Goal: Information Seeking & Learning: Learn about a topic

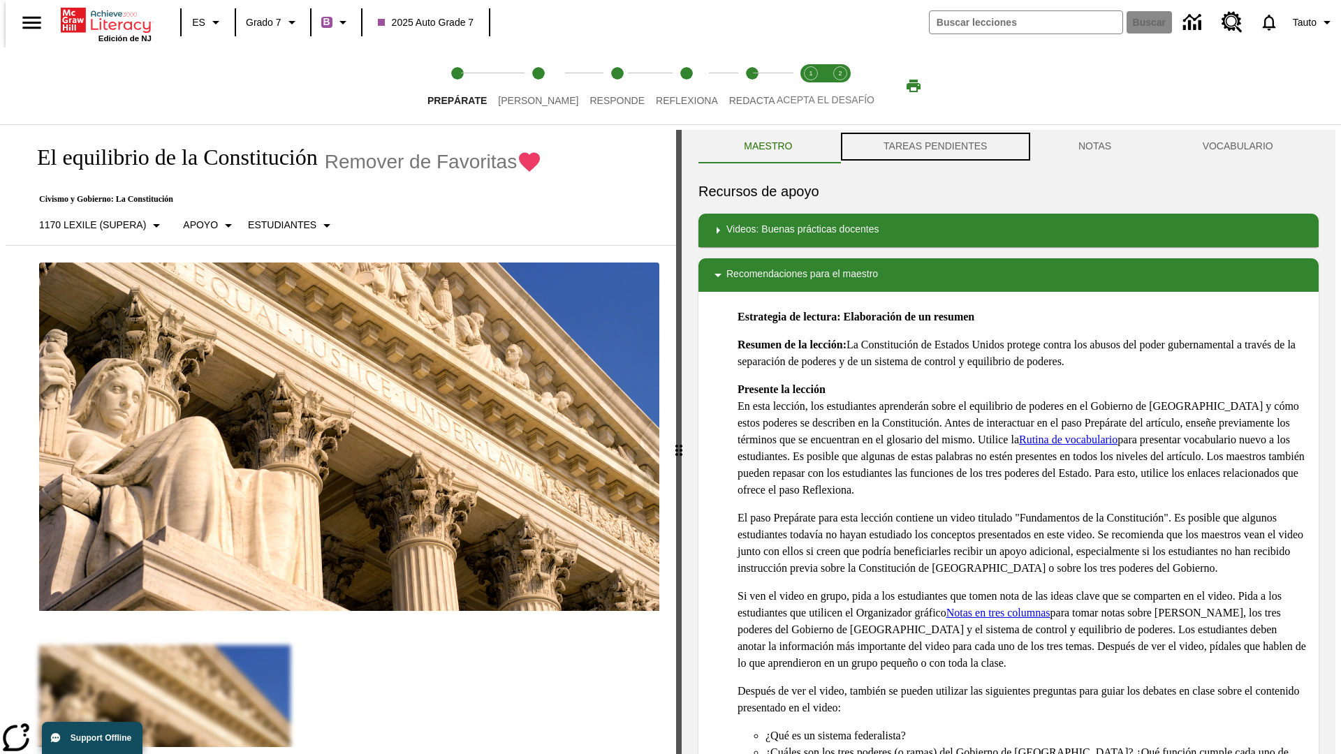
click at [934, 147] on button "TAREAS PENDIENTES" at bounding box center [935, 147] width 195 height 34
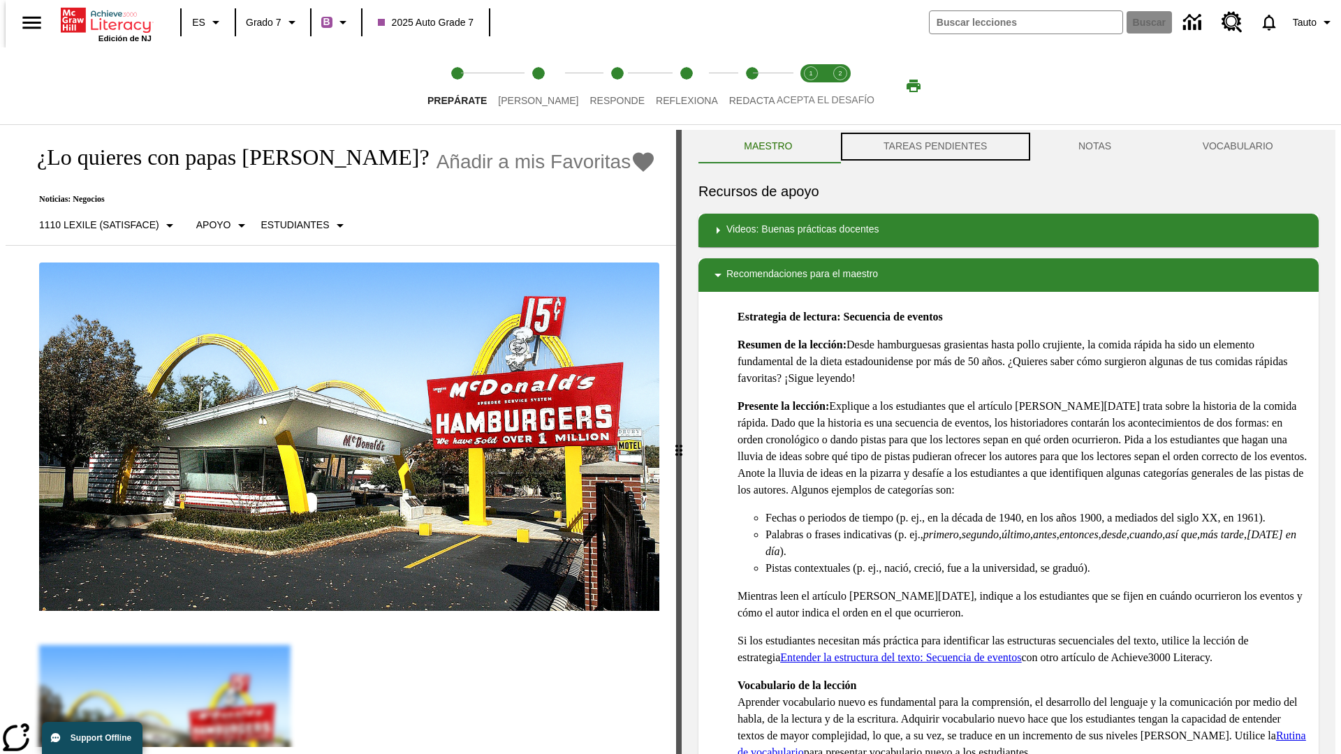
click at [934, 147] on button "TAREAS PENDIENTES" at bounding box center [935, 147] width 195 height 34
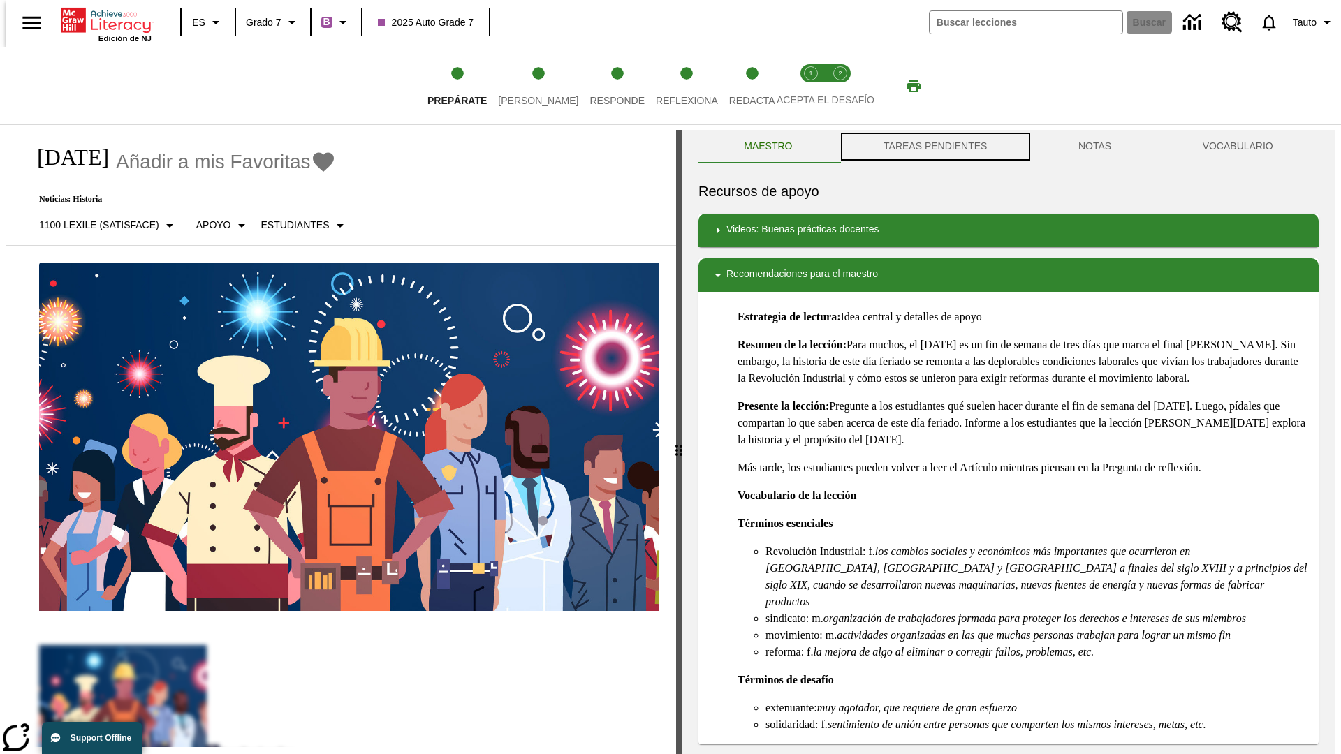
click at [934, 147] on button "TAREAS PENDIENTES" at bounding box center [935, 147] width 195 height 34
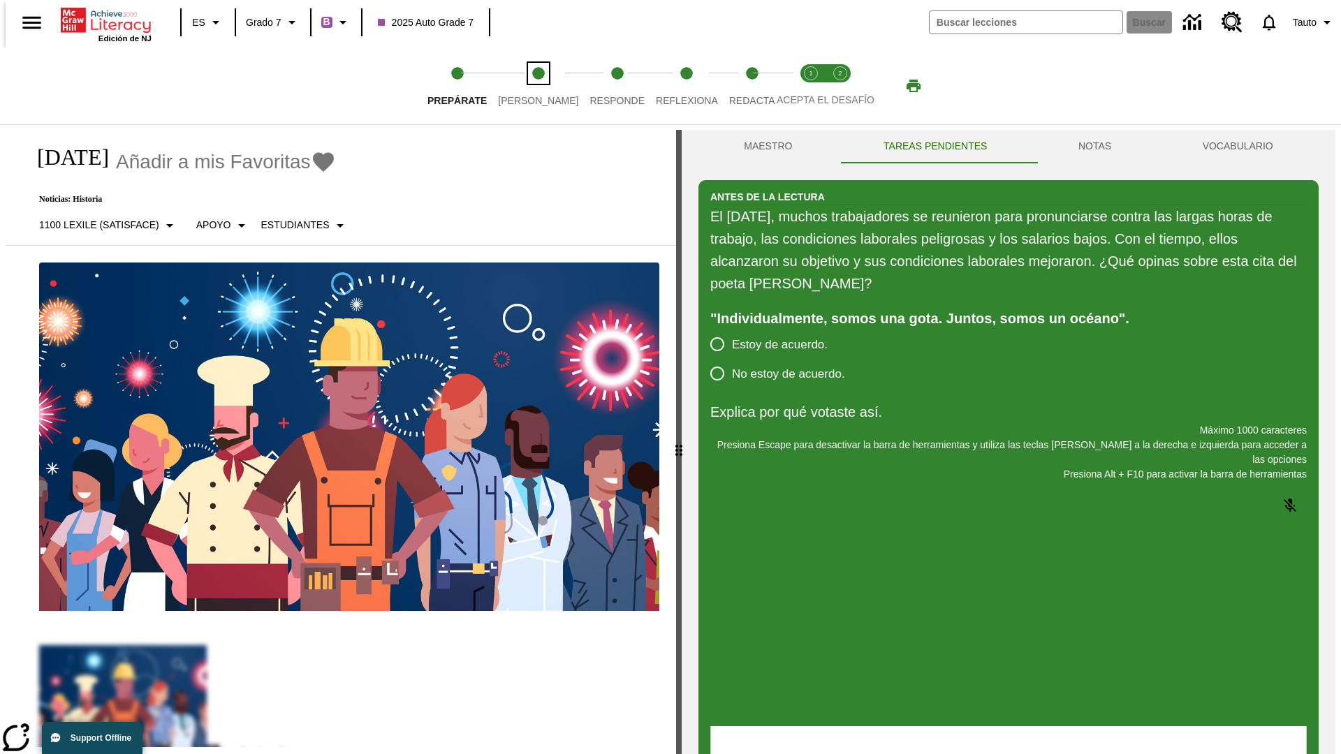
click at [527, 86] on span "Lee" at bounding box center [538, 94] width 80 height 25
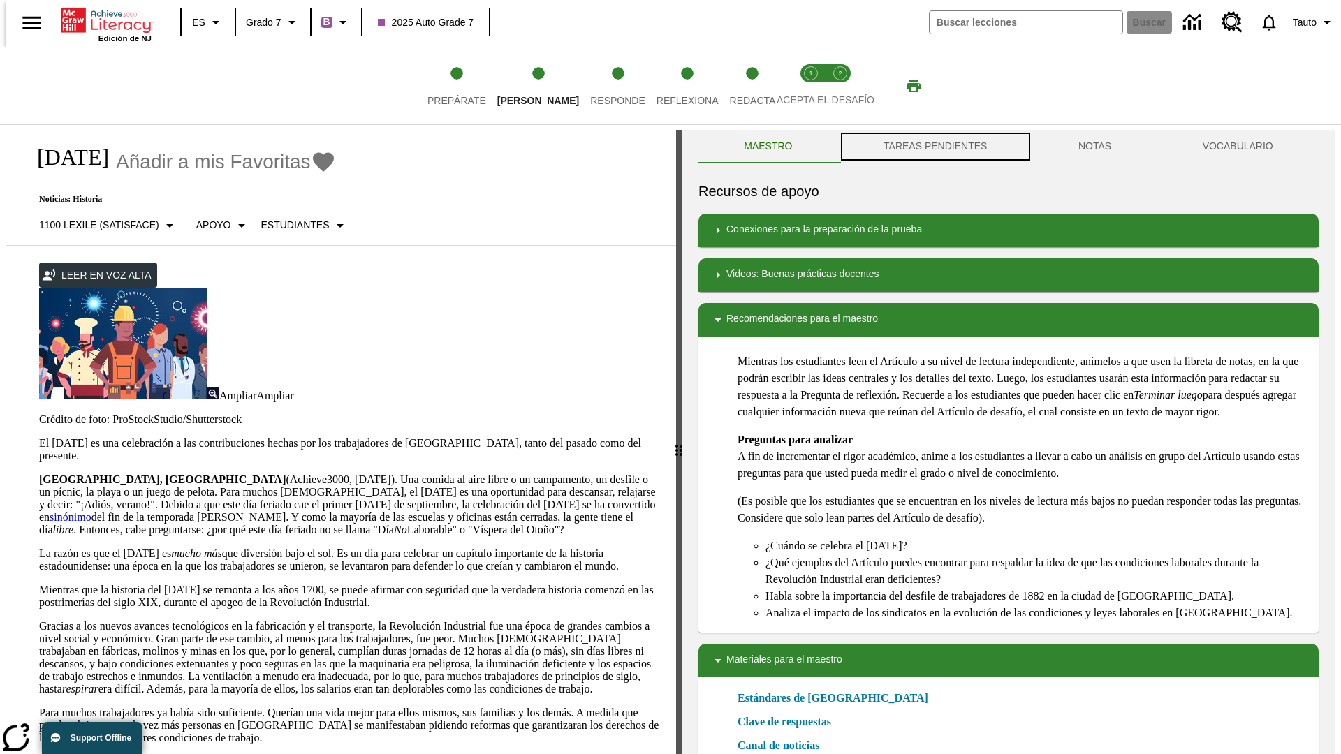
scroll to position [1, 0]
click at [934, 147] on button "TAREAS PENDIENTES" at bounding box center [935, 146] width 195 height 34
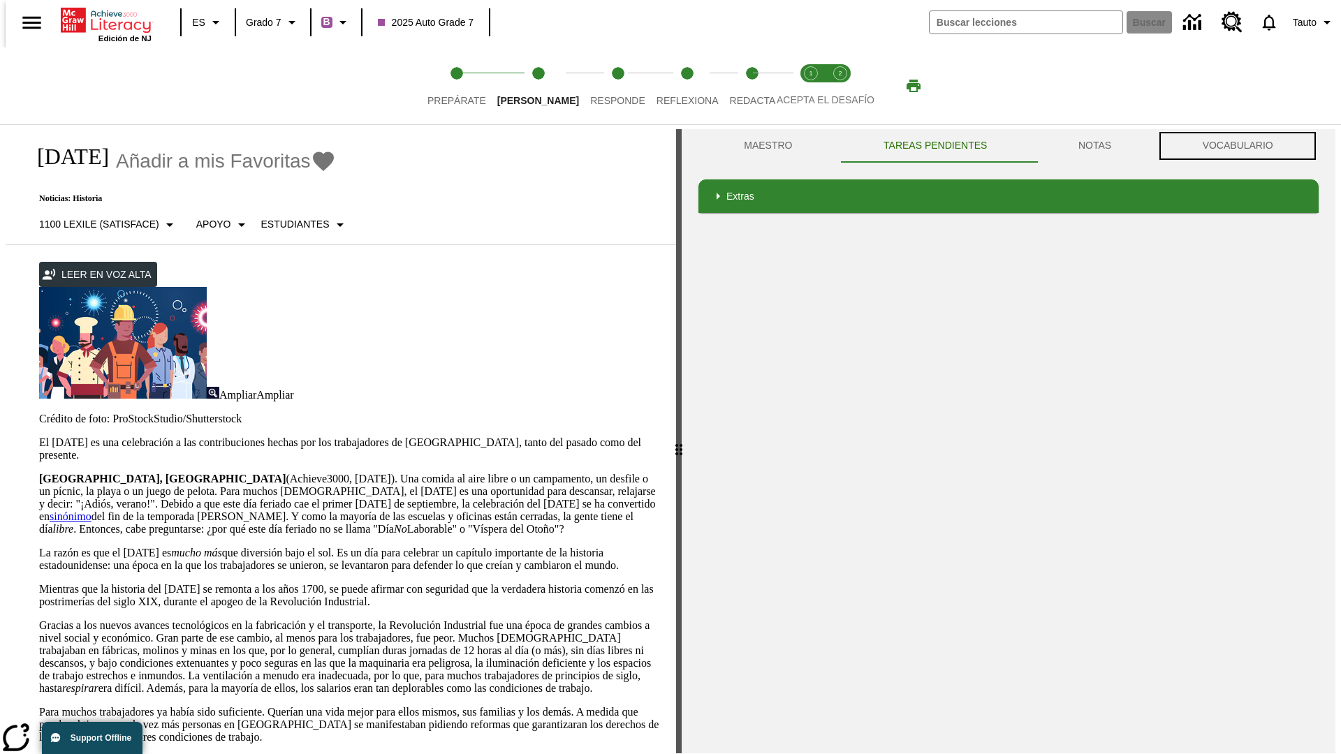
click at [1242, 146] on button "VOCABULARIO" at bounding box center [1237, 146] width 162 height 34
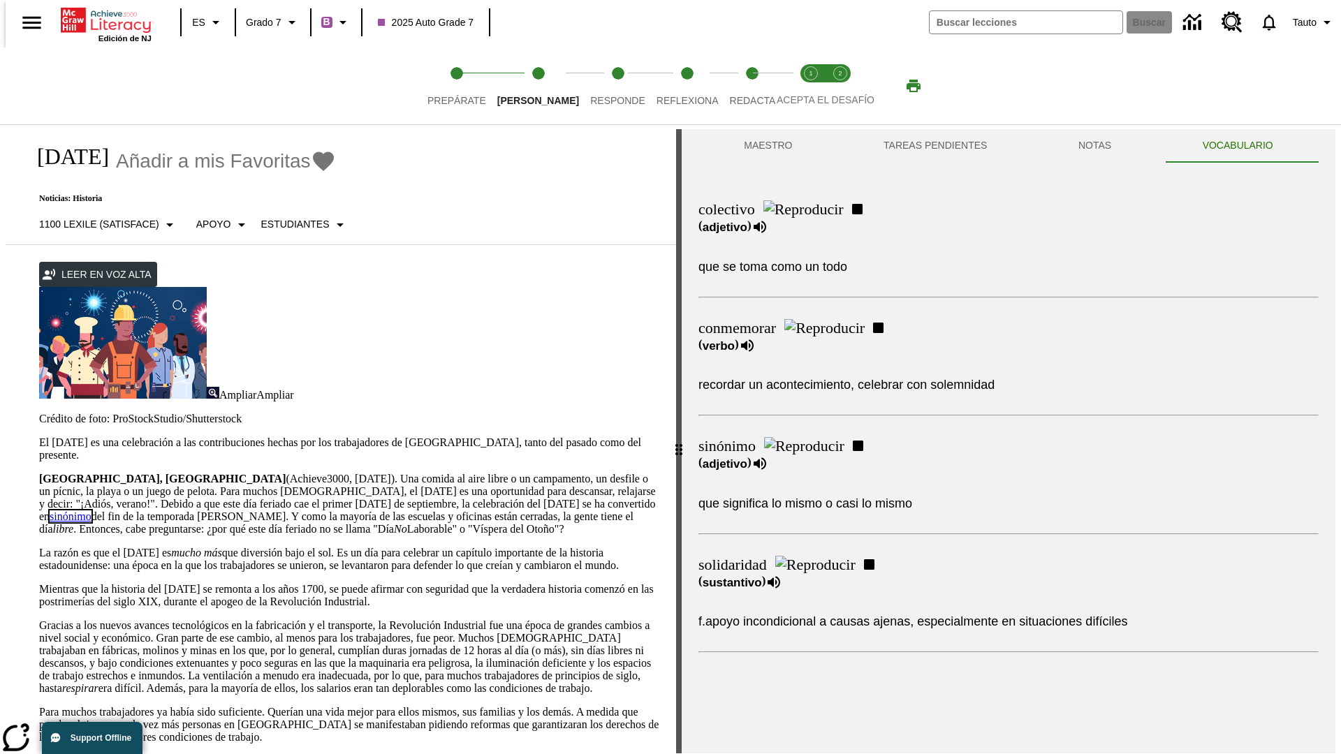
click at [91, 510] on link "sinónimo" at bounding box center [71, 516] width 42 height 12
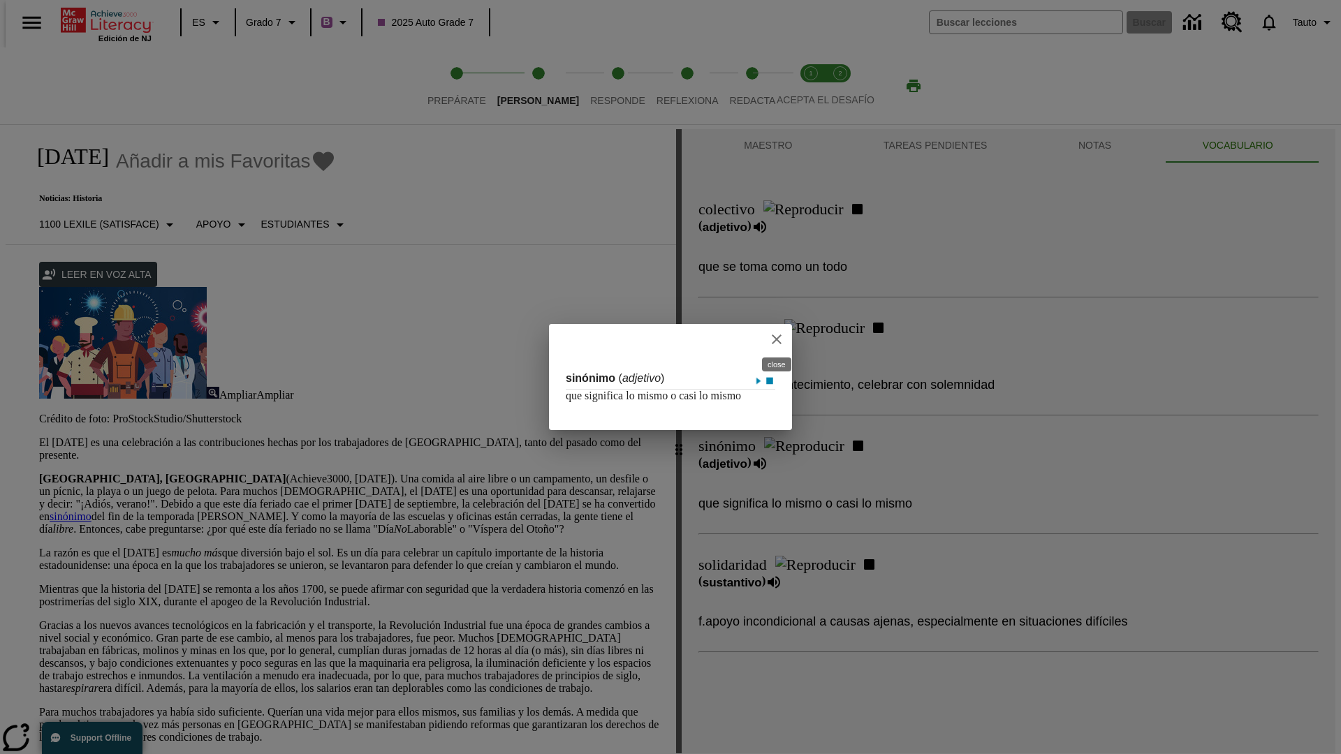
click at [777, 334] on icon "close" at bounding box center [777, 339] width 10 height 10
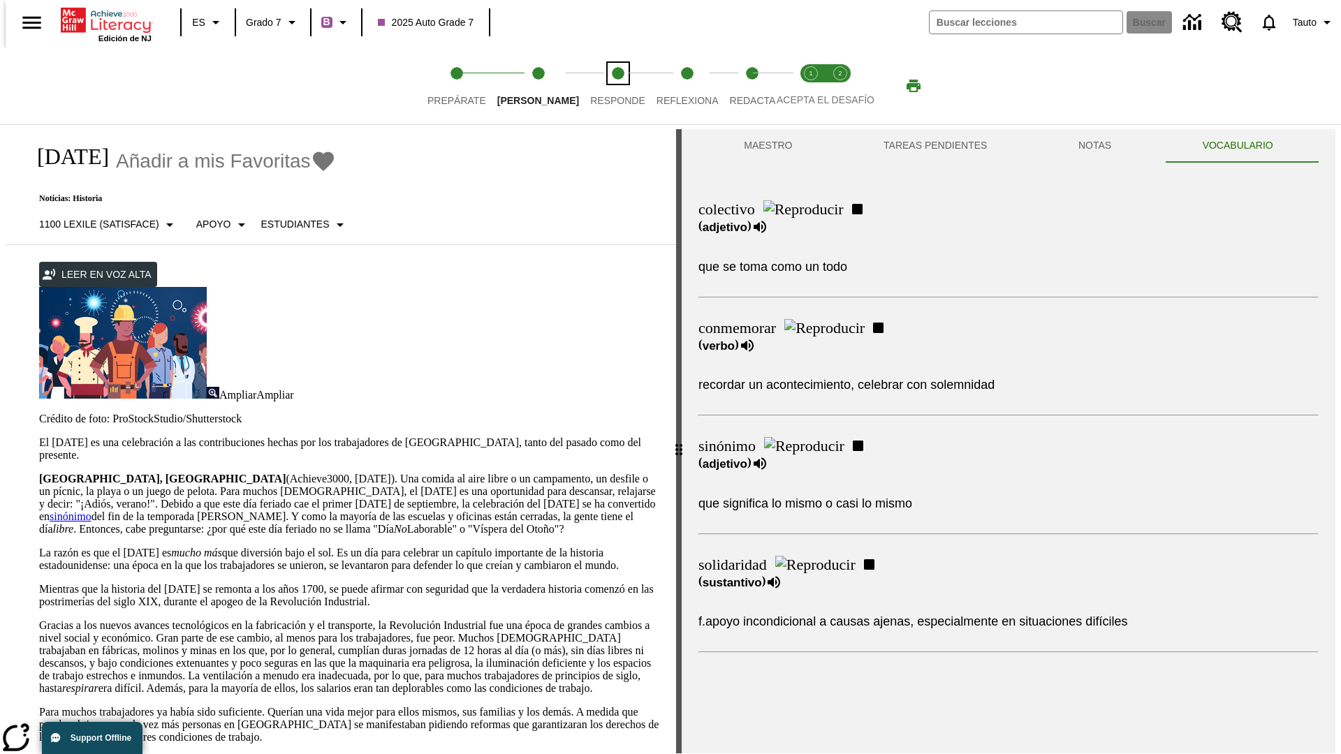
click at [596, 86] on span "Responde" at bounding box center [617, 94] width 55 height 25
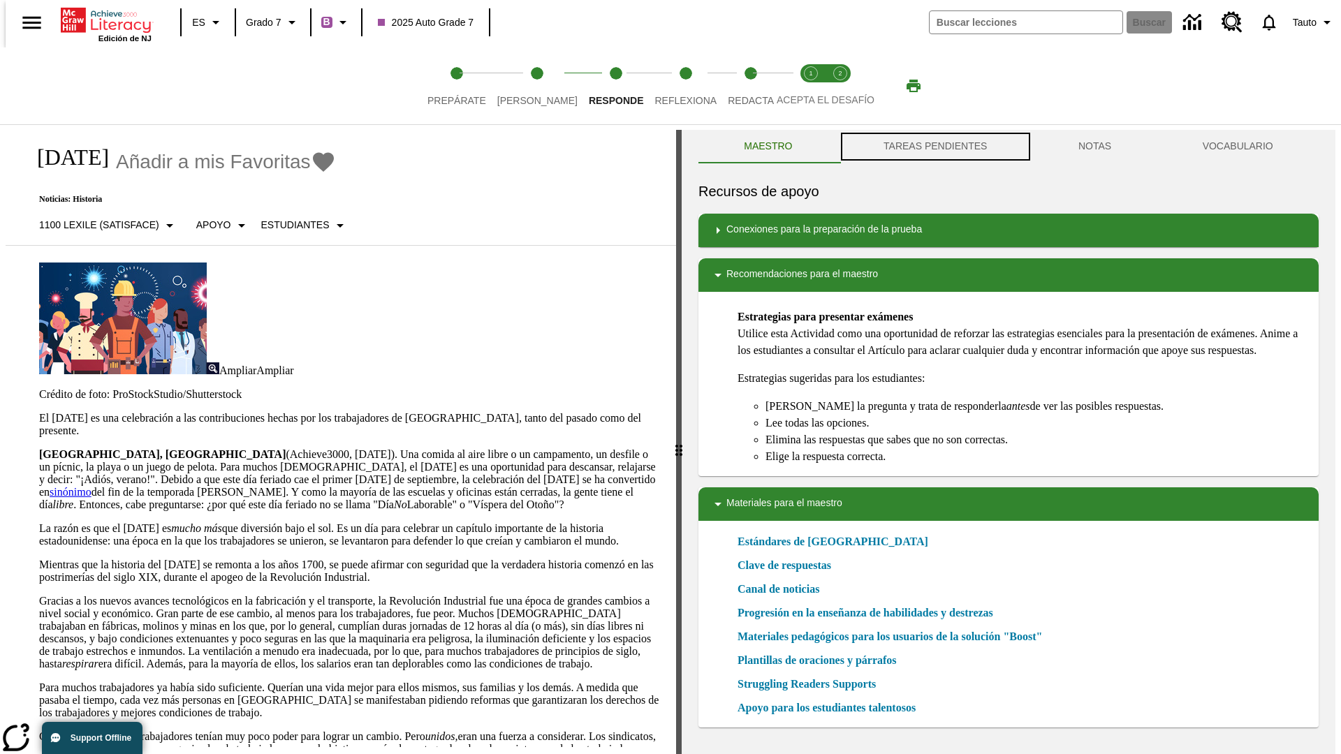
scroll to position [1, 0]
click at [934, 147] on button "TAREAS PENDIENTES" at bounding box center [935, 146] width 195 height 34
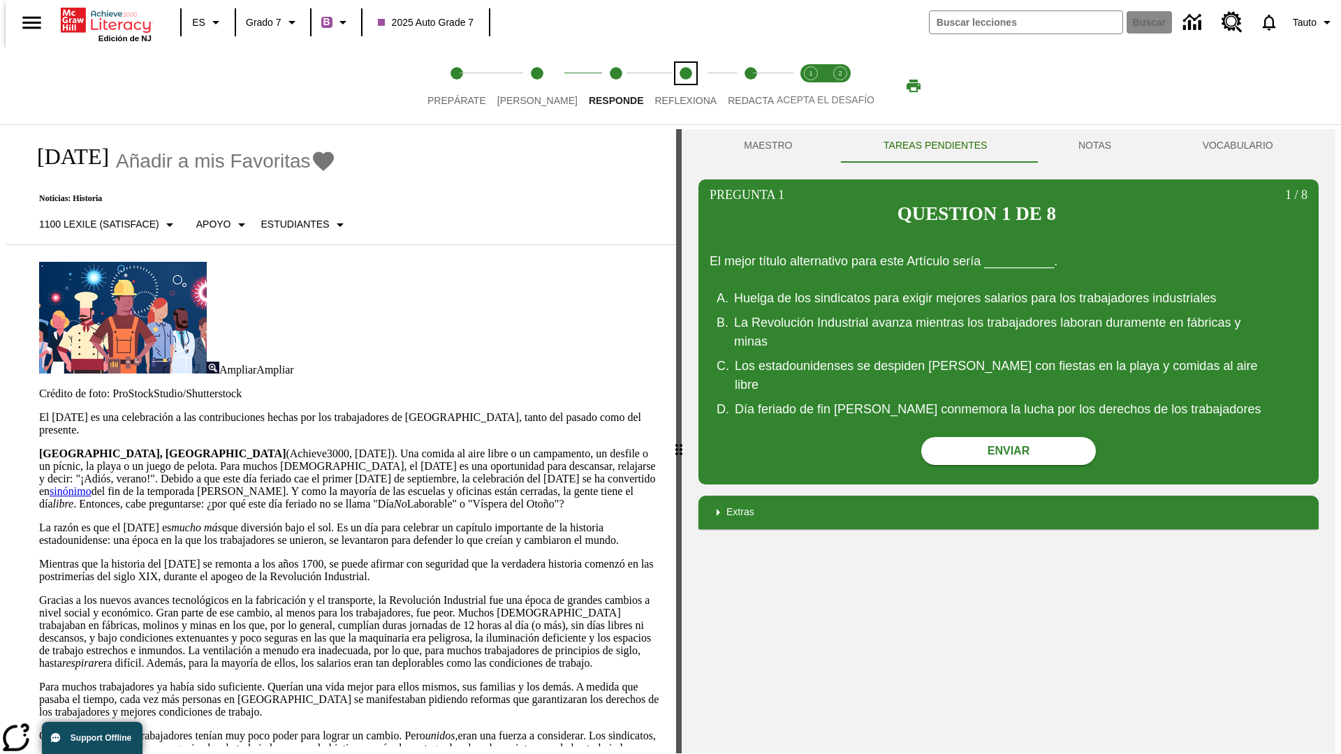
click at [667, 86] on span "Reflexiona" at bounding box center [685, 94] width 62 height 25
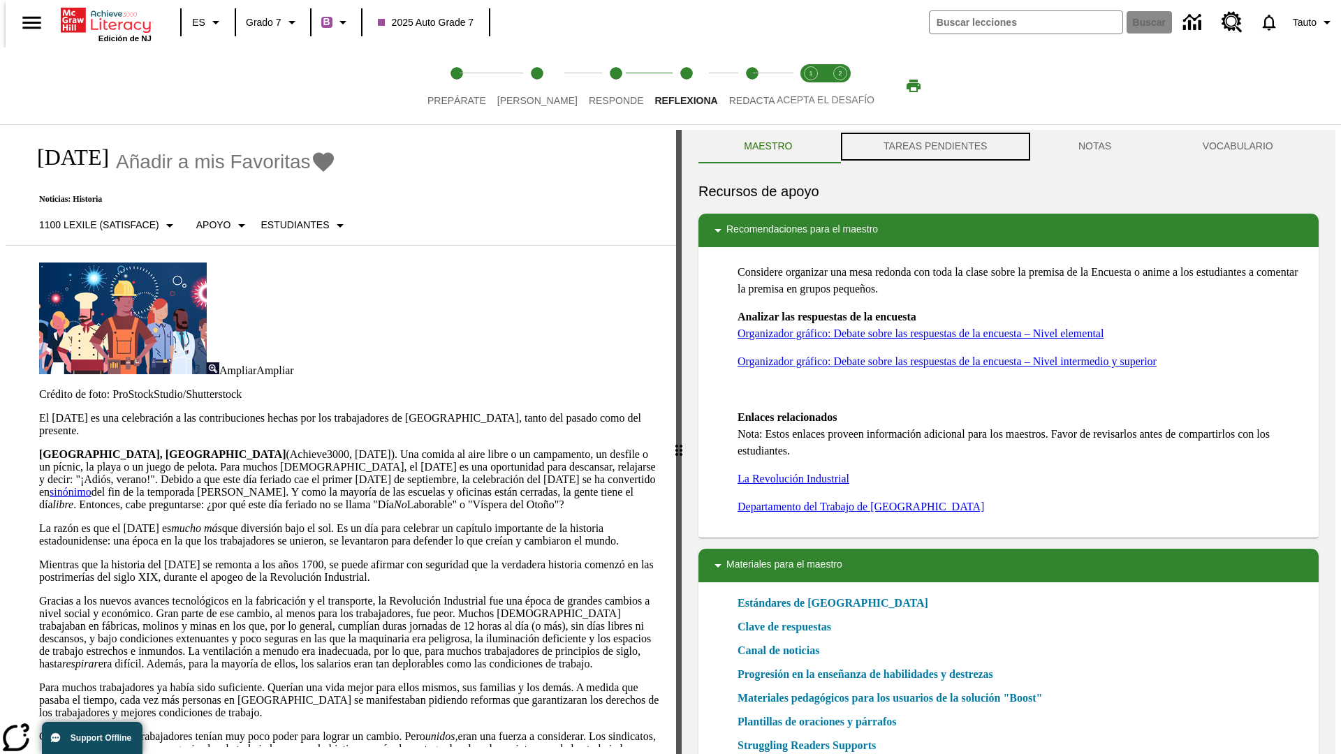
scroll to position [1, 0]
click at [934, 147] on button "TAREAS PENDIENTES" at bounding box center [935, 146] width 195 height 34
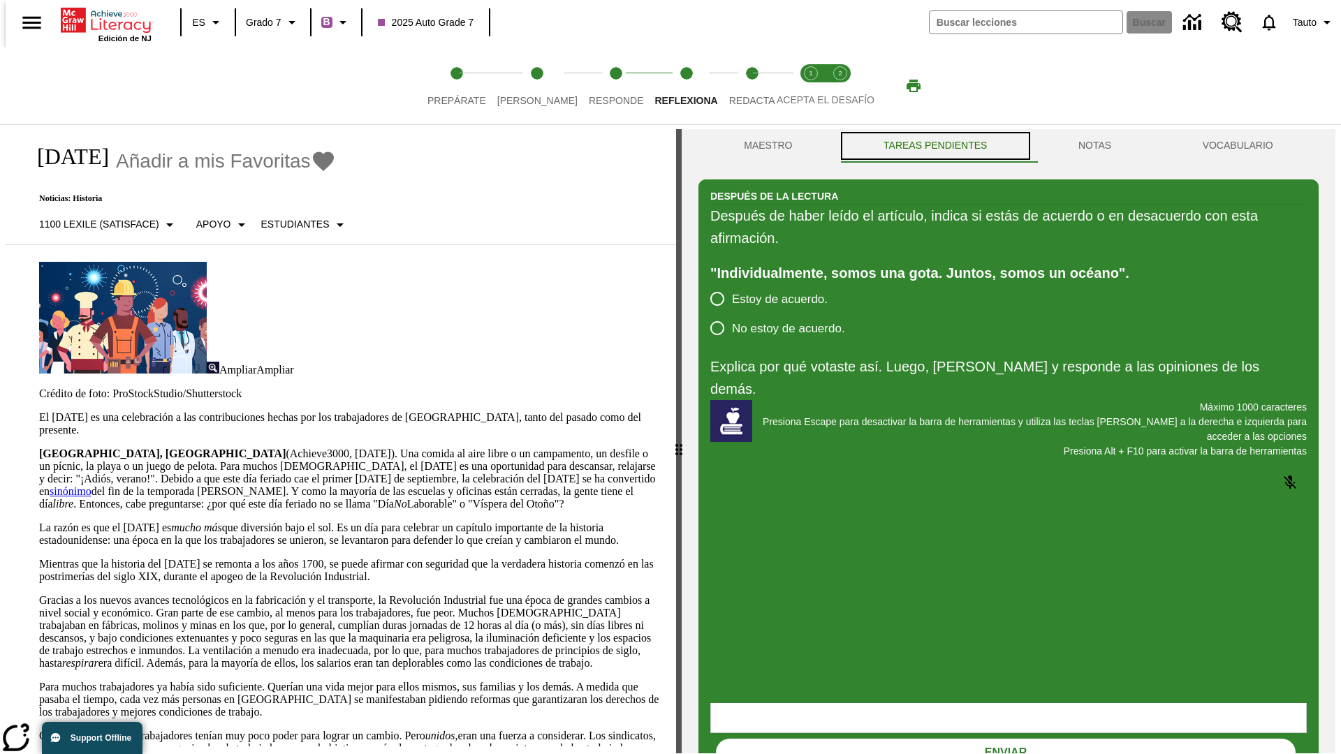
scroll to position [0, 0]
